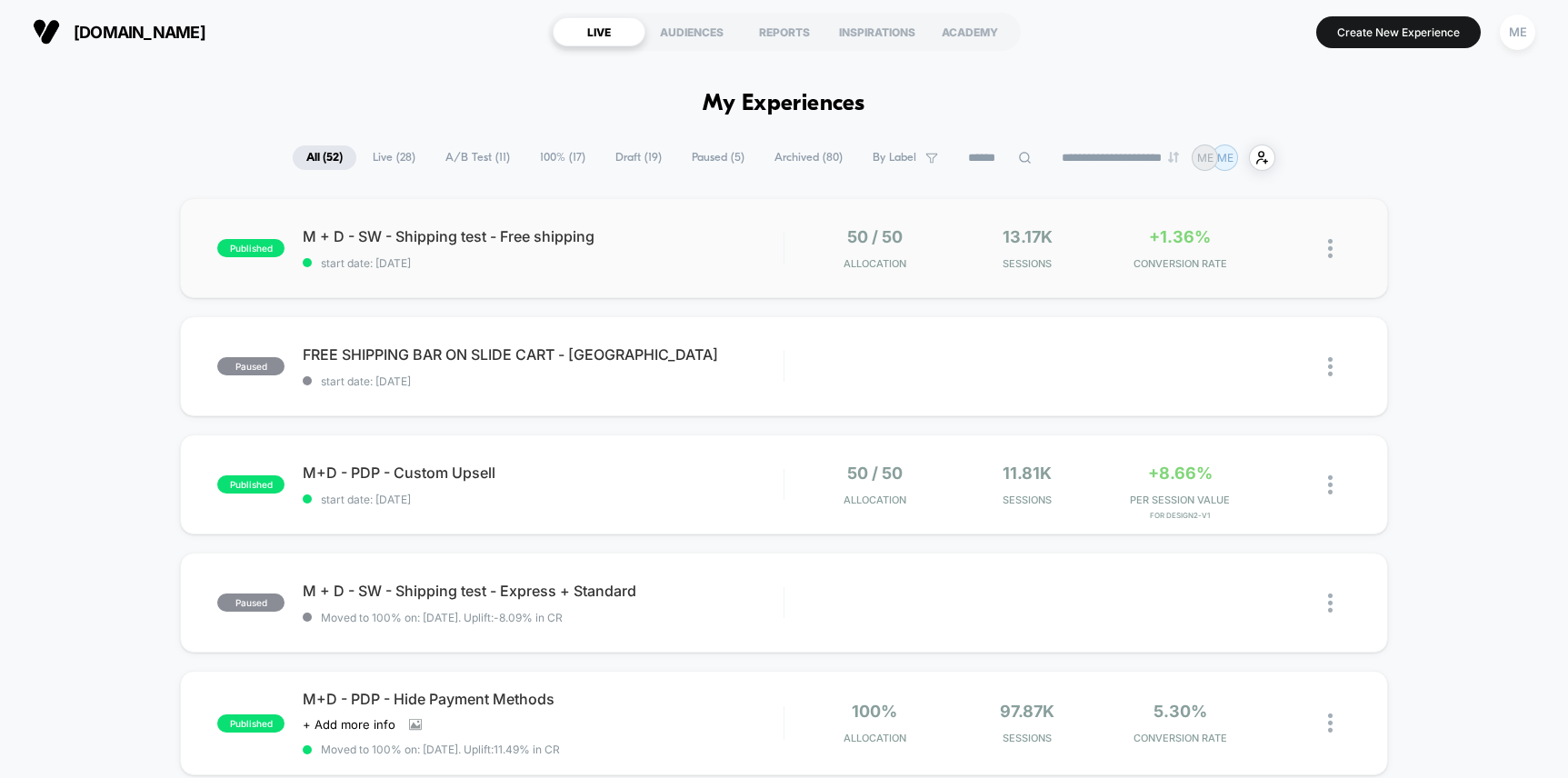
click at [711, 259] on span "start date: [DATE]" at bounding box center [543, 263] width 480 height 14
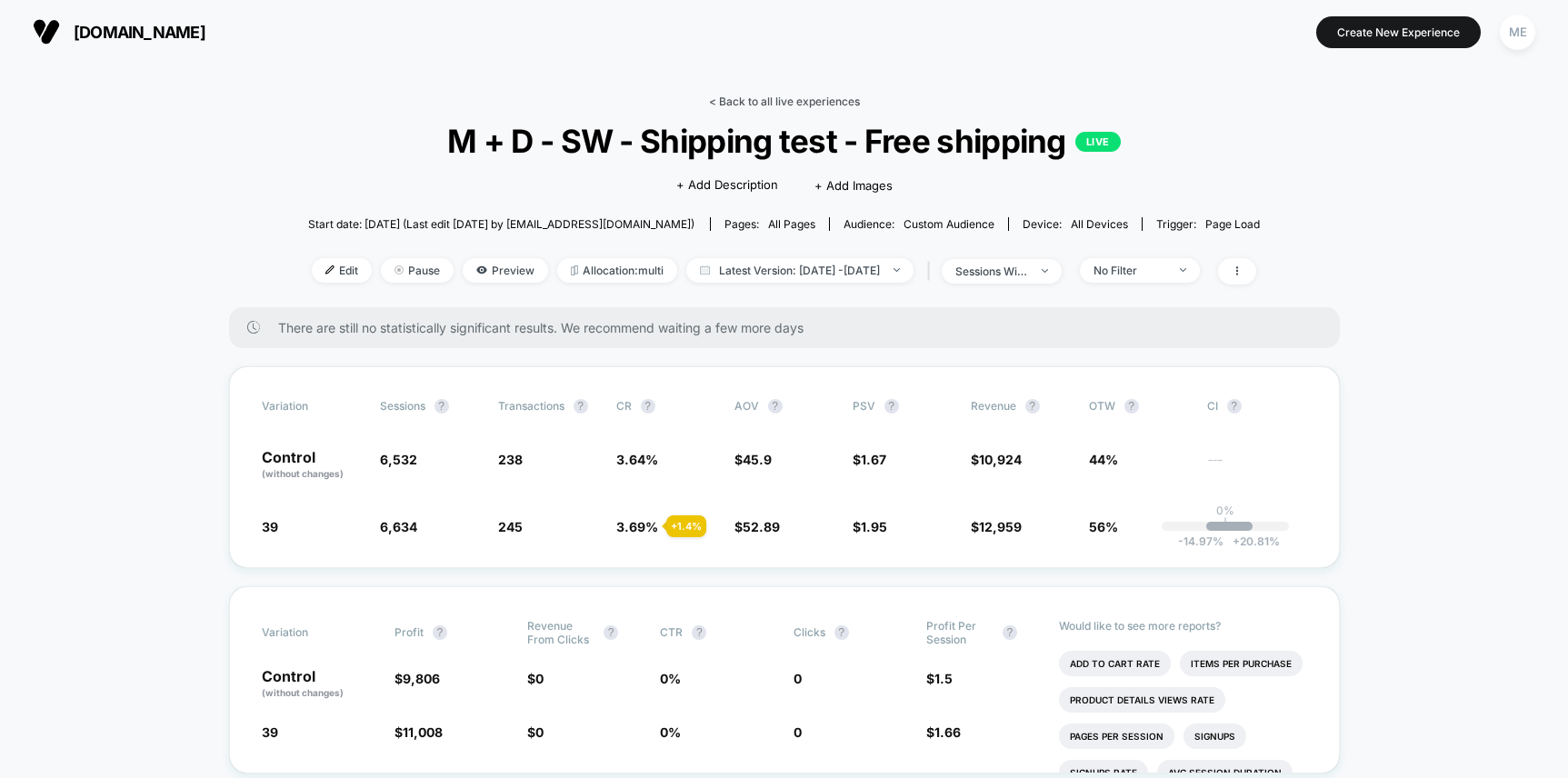
click at [753, 103] on link "< Back to all live experiences" at bounding box center [784, 101] width 151 height 14
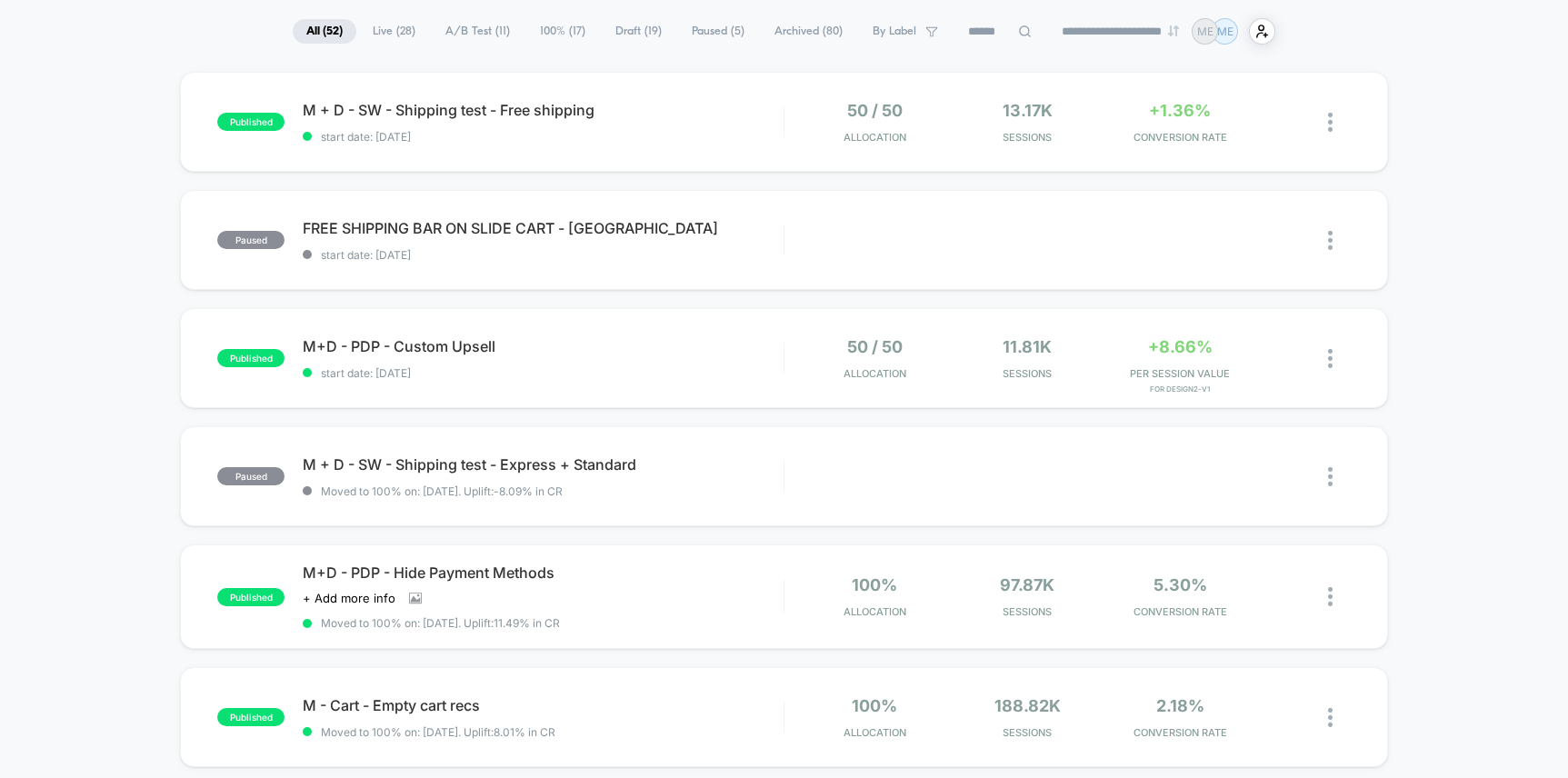
scroll to position [164, 0]
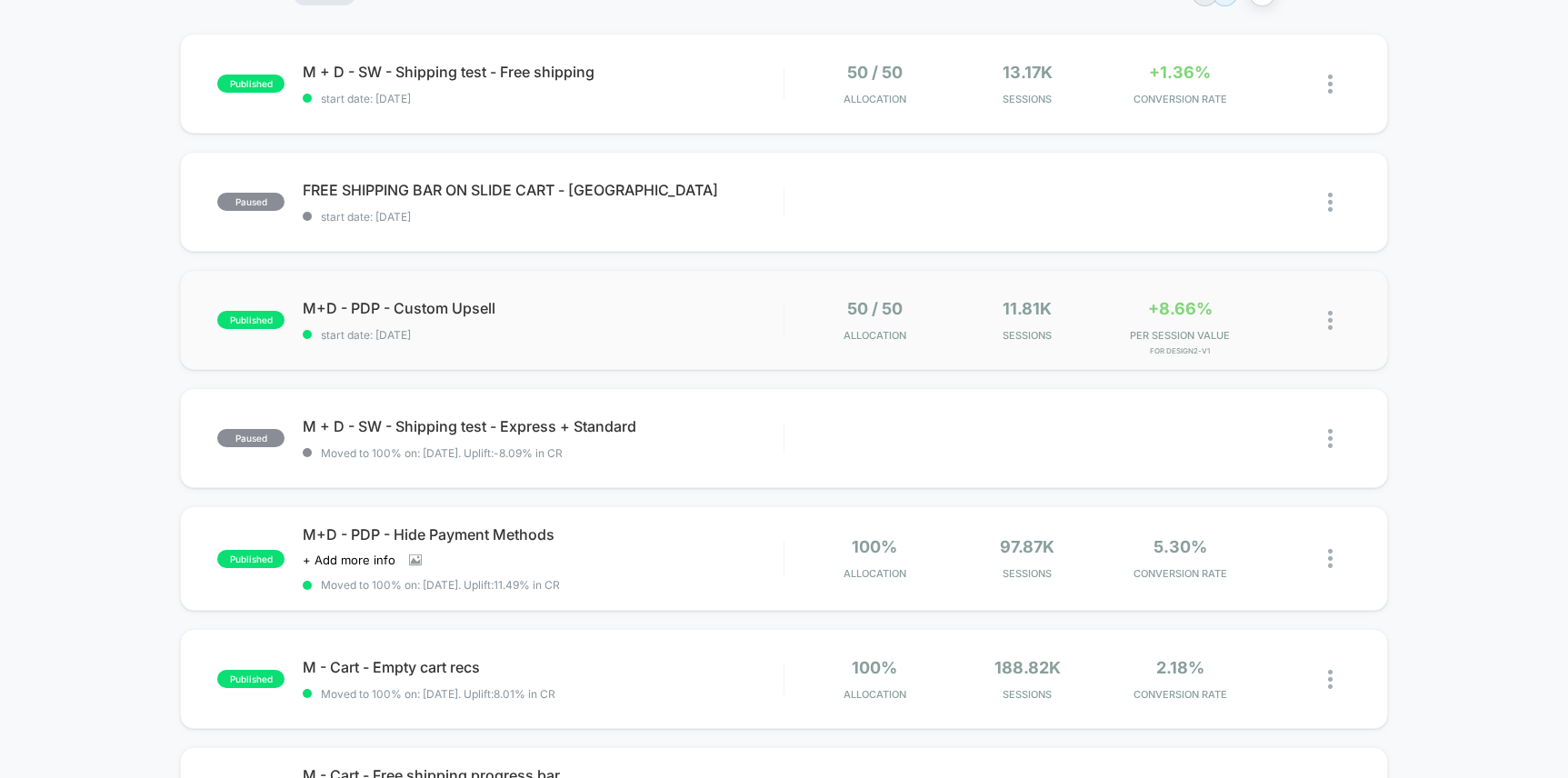
click at [686, 293] on div "published M+D - PDP - Custom Upsell start date: [DATE] 50 / 50 Allocation 11.81…" at bounding box center [783, 320] width 1207 height 100
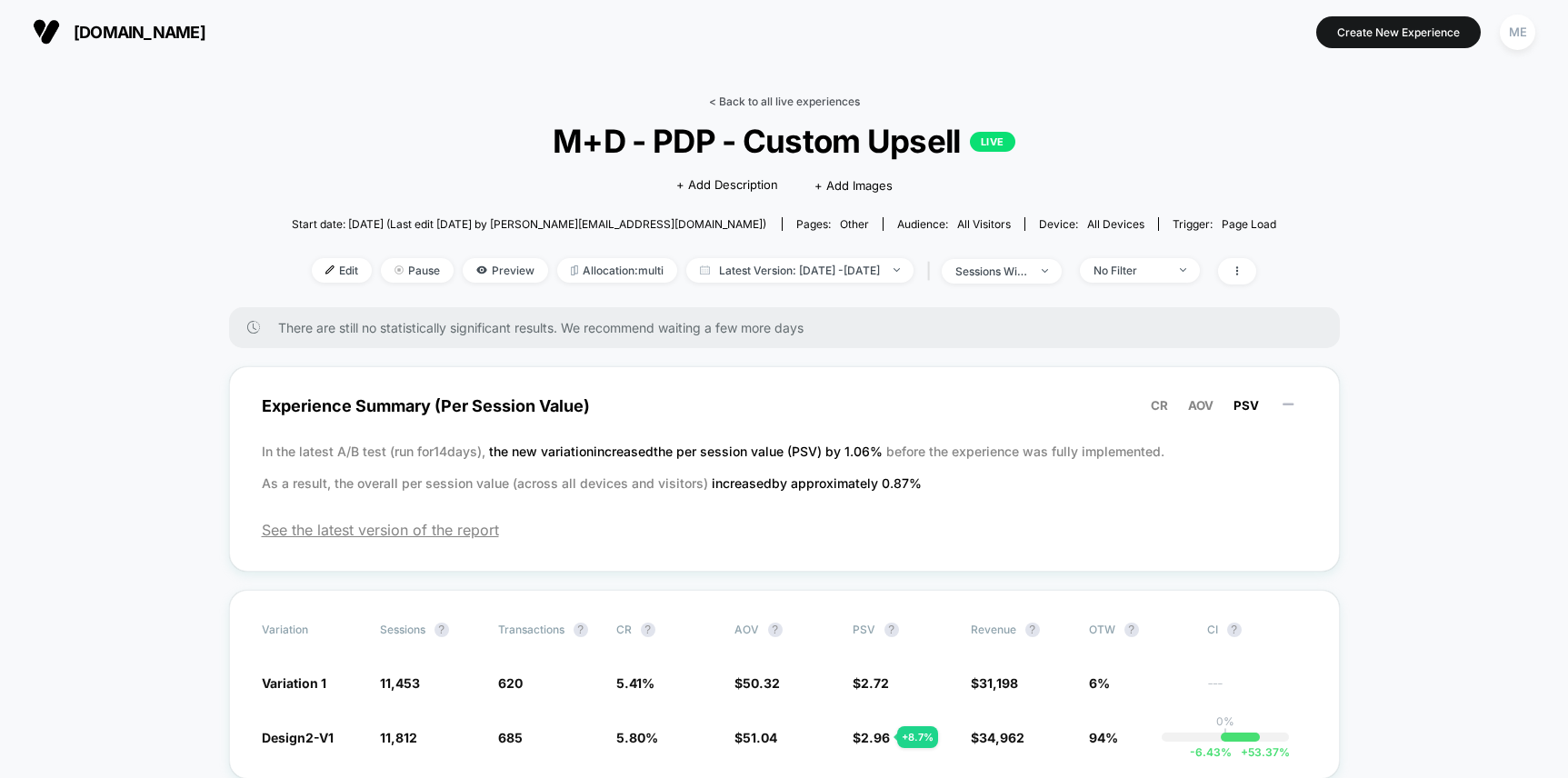
click at [740, 102] on link "< Back to all live experiences" at bounding box center [784, 101] width 151 height 14
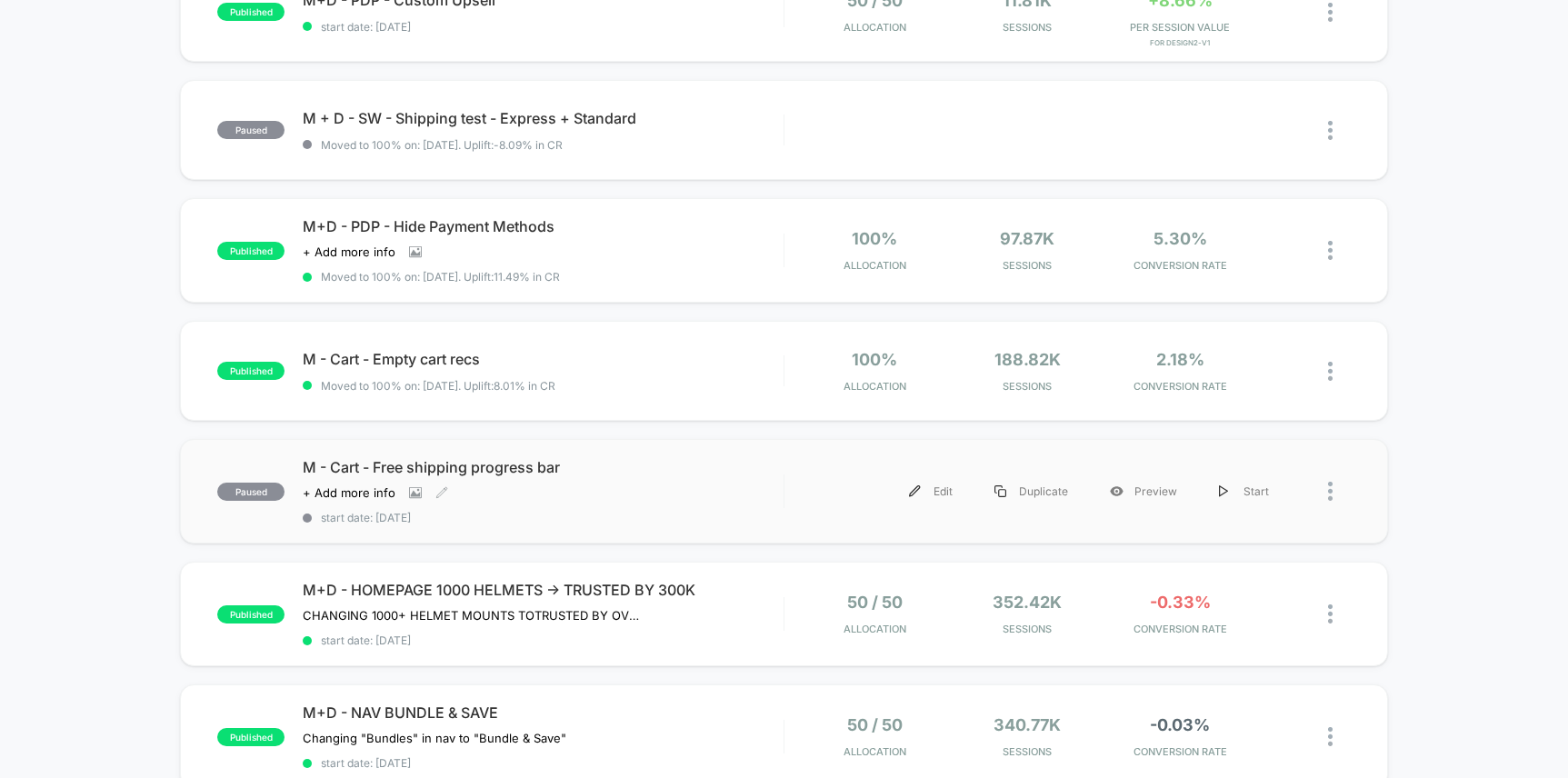
scroll to position [550, 0]
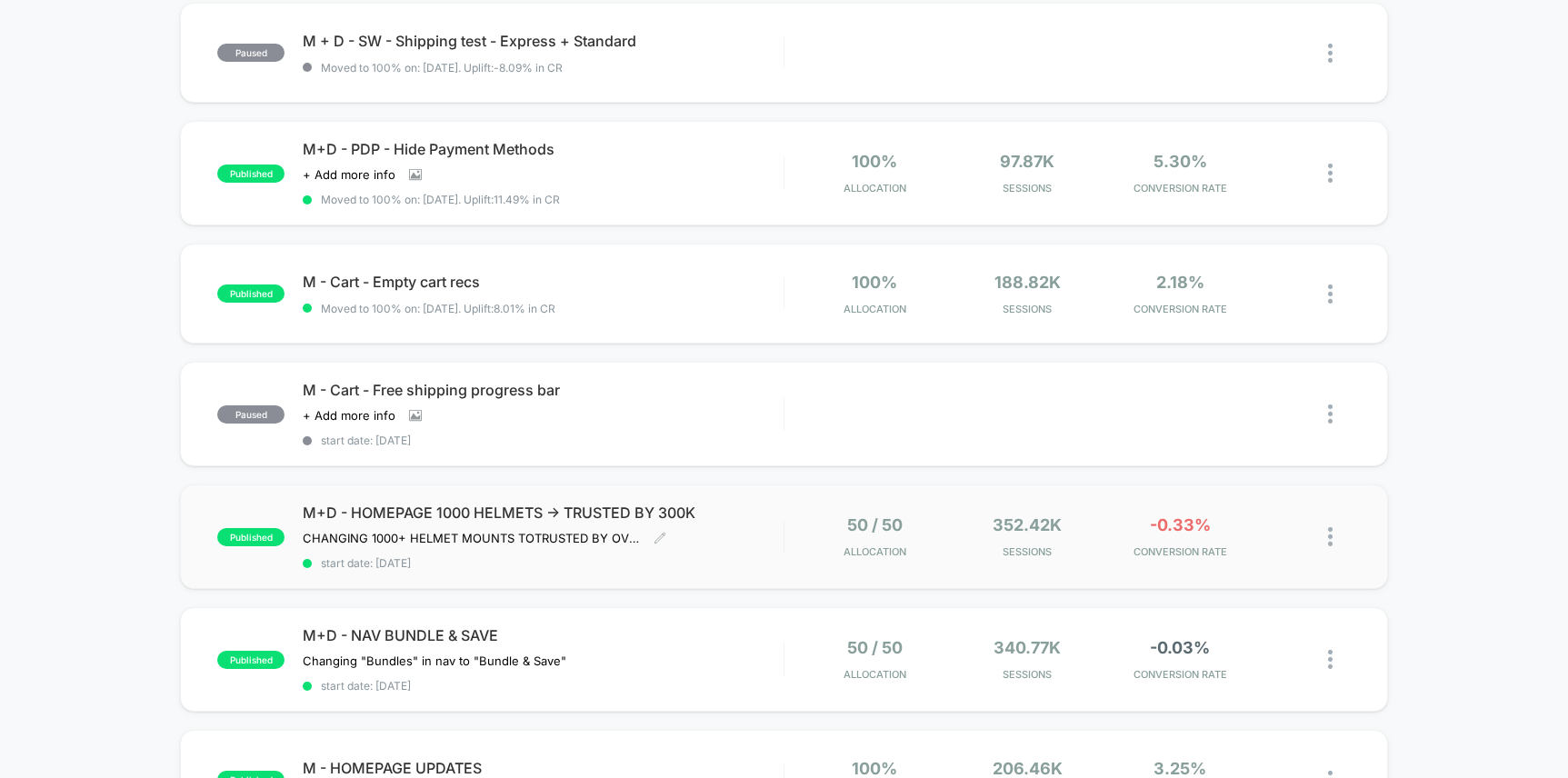
click at [708, 528] on div "M+D - HOMEPAGE 1000 HELMETS -> TRUSTED BY 300K CHANGING 1000+ HELMET MOUNTS TO …" at bounding box center [543, 536] width 480 height 67
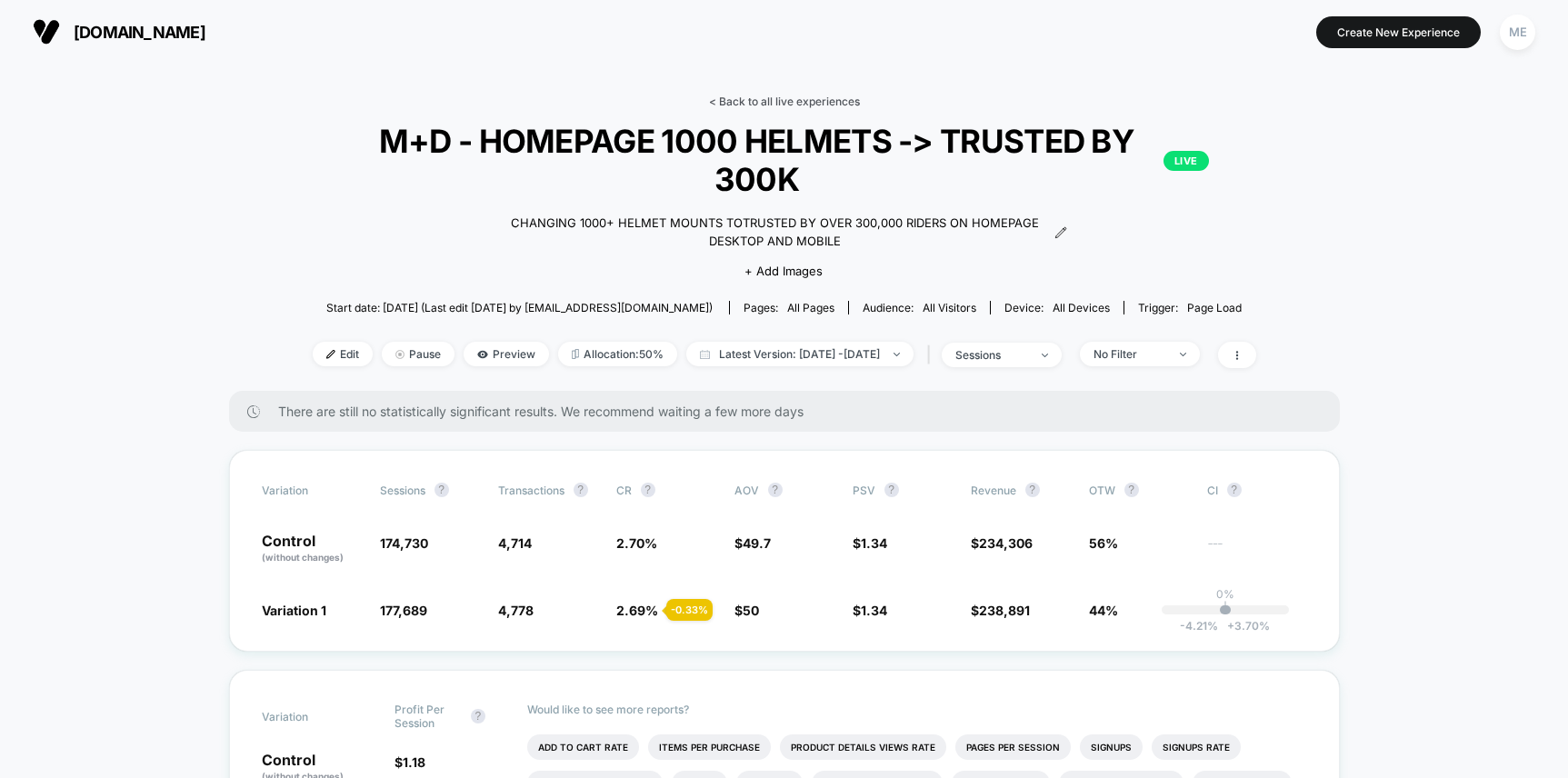
click at [760, 101] on link "< Back to all live experiences" at bounding box center [784, 101] width 151 height 14
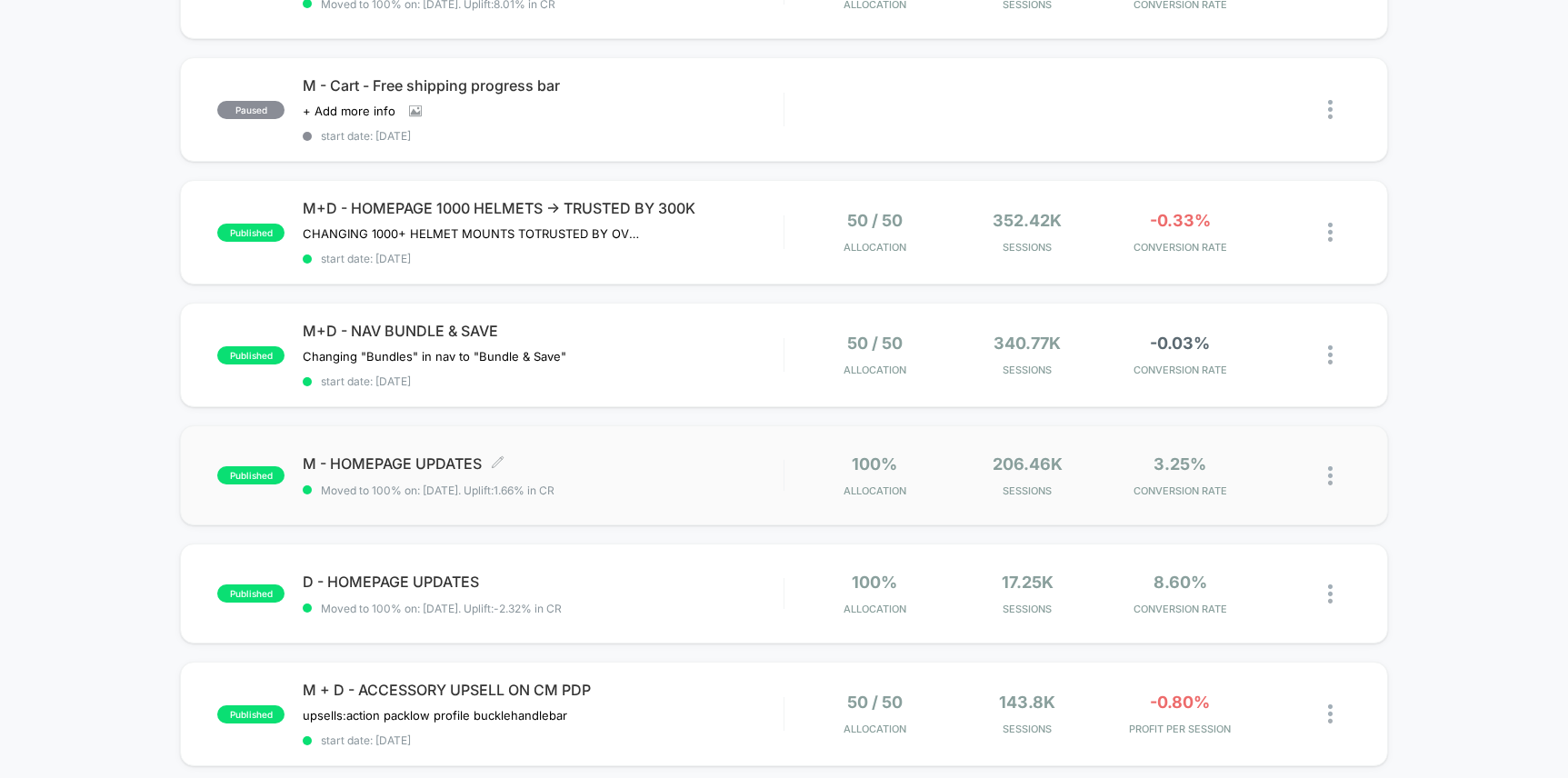
scroll to position [981, 0]
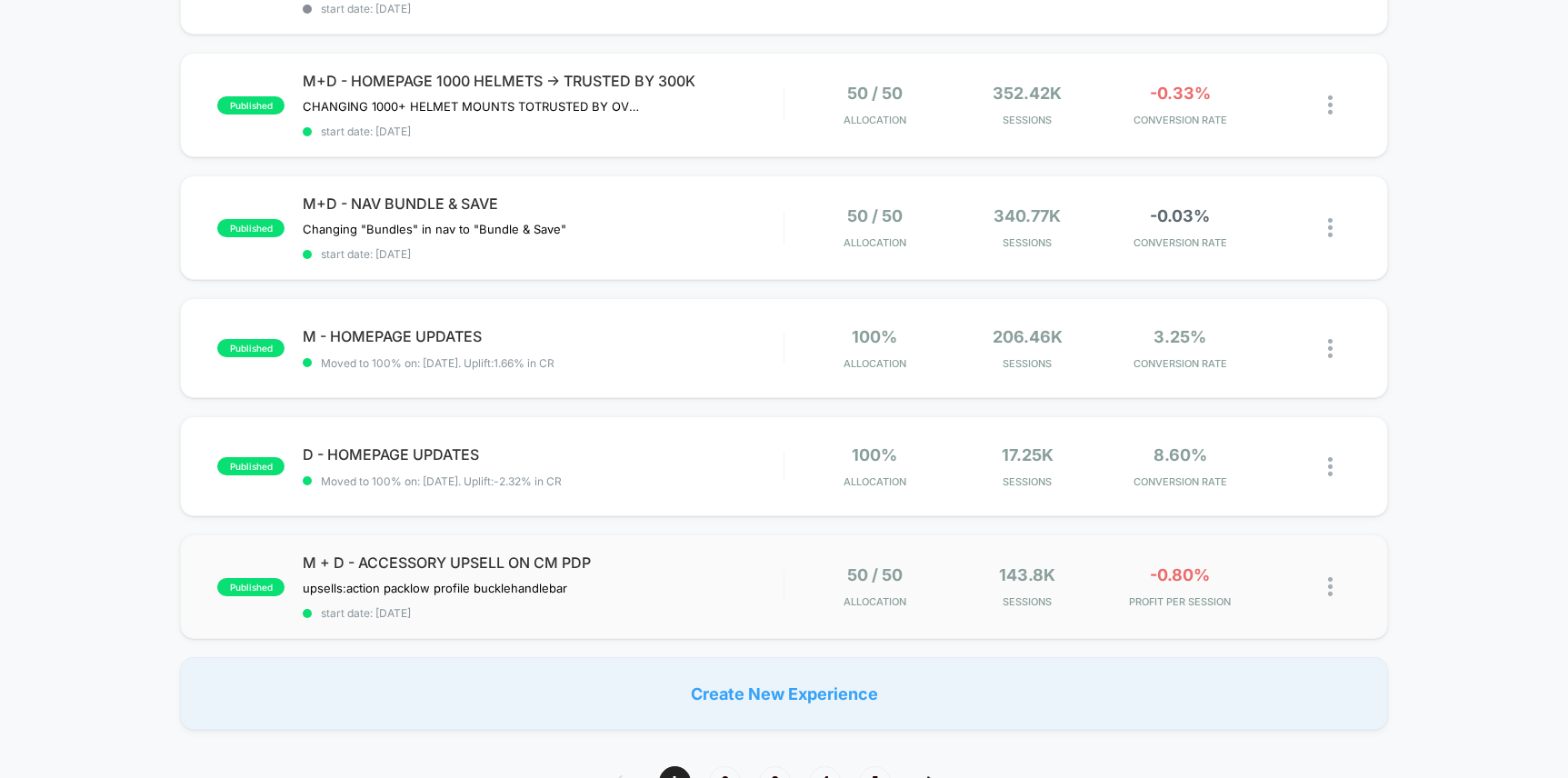
click at [747, 590] on div "M + D - ACCESSORY UPSELL ON CM PDP upsells: action pack low profile buckle hand…" at bounding box center [543, 586] width 480 height 67
